Goal: Information Seeking & Learning: Find contact information

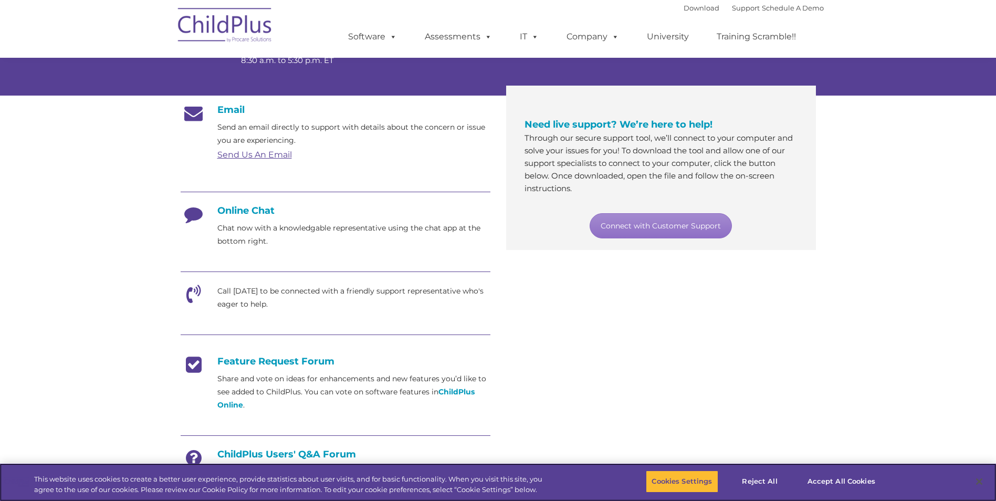
scroll to position [144, 0]
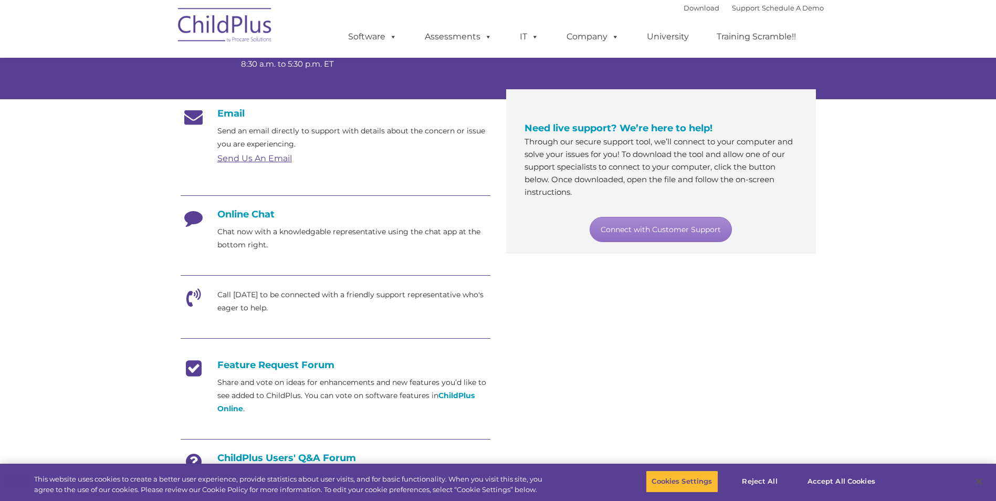
click at [230, 159] on link "Send Us An Email" at bounding box center [254, 158] width 75 height 10
click at [237, 211] on h4 "Online Chat" at bounding box center [336, 214] width 310 height 12
click at [188, 222] on icon at bounding box center [194, 221] width 26 height 26
click at [289, 209] on h4 "Online Chat" at bounding box center [336, 214] width 310 height 12
click at [604, 224] on link "Connect with Customer Support" at bounding box center [661, 229] width 142 height 25
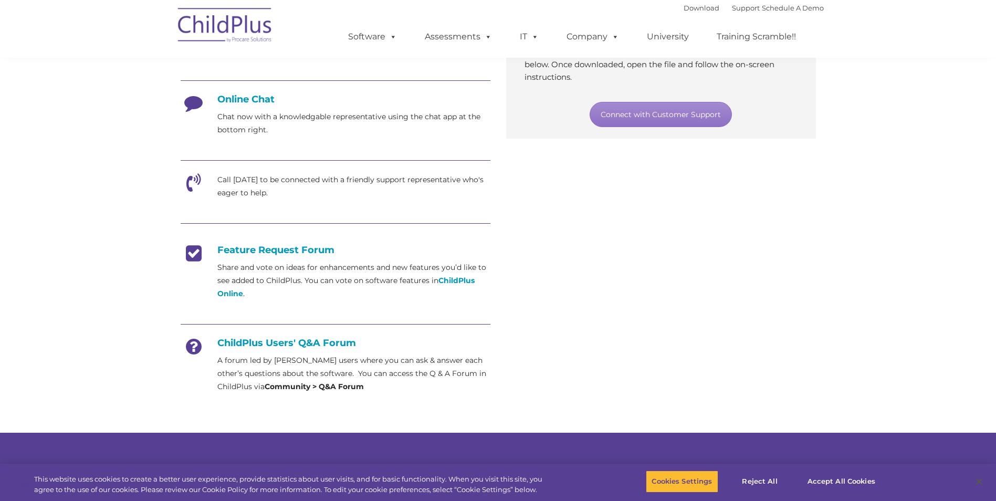
scroll to position [263, 0]
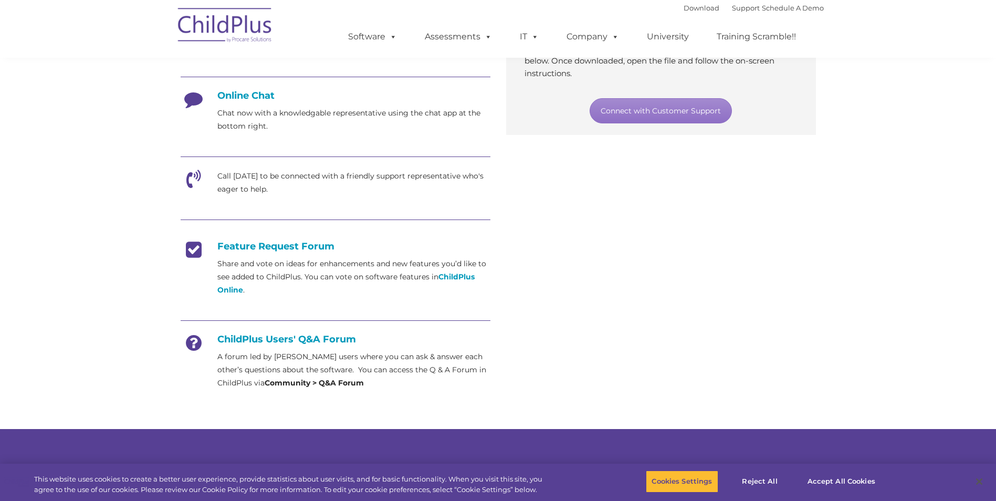
click at [181, 191] on div "Call [DATE] to be connected with a friendly support representative who's eager …" at bounding box center [336, 183] width 310 height 26
click at [191, 179] on icon at bounding box center [194, 183] width 26 height 26
click at [253, 169] on div at bounding box center [336, 158] width 310 height 24
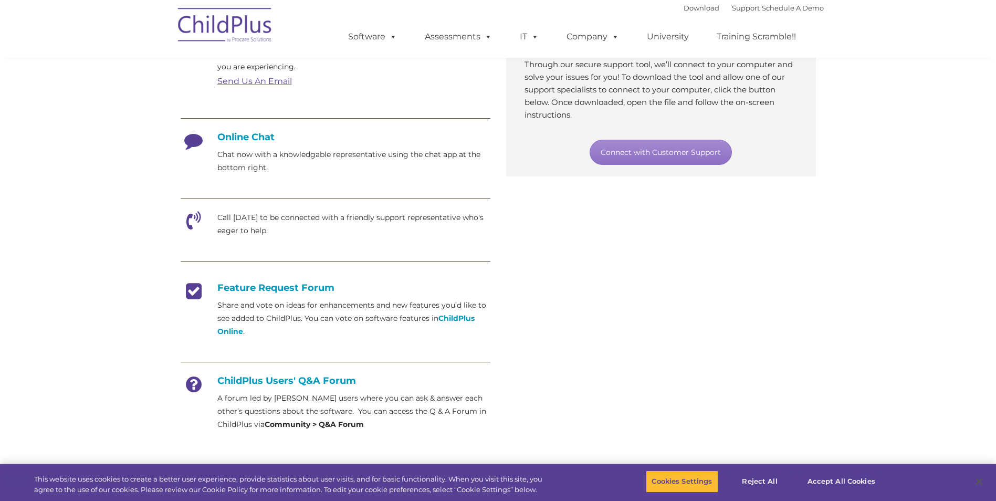
scroll to position [220, 0]
click at [297, 229] on p "Call [DATE] to be connected with a friendly support representative who's eager …" at bounding box center [353, 225] width 273 height 26
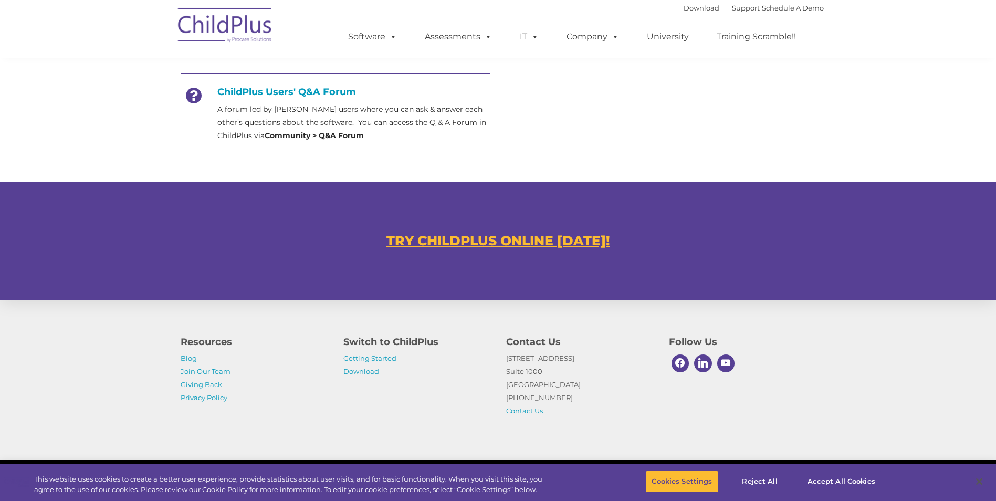
scroll to position [533, 0]
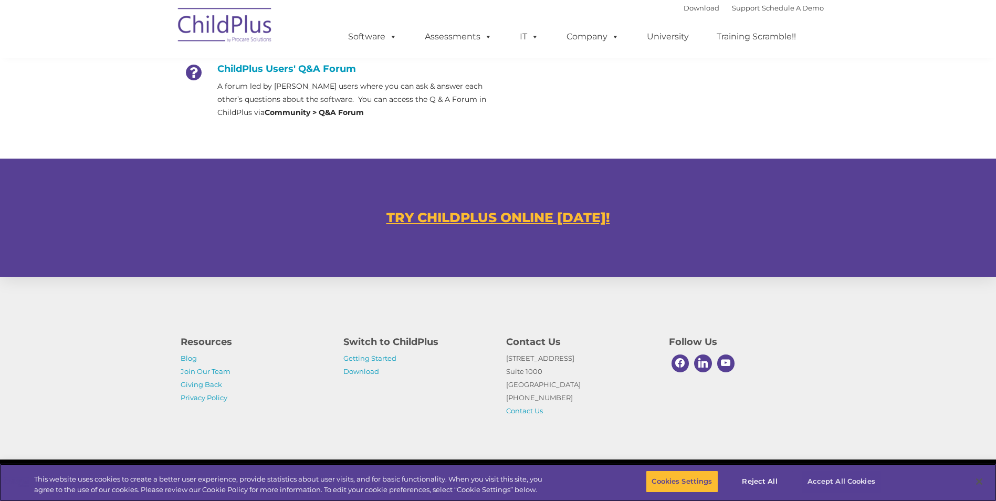
drag, startPoint x: 854, startPoint y: 468, endPoint x: 854, endPoint y: 474, distance: 5.8
click at [854, 474] on div "Cookies Settings Reject All Accept All Cookies" at bounding box center [767, 482] width 242 height 37
click at [854, 476] on button "Accept All Cookies" at bounding box center [841, 482] width 79 height 22
